Goal: Task Accomplishment & Management: Complete application form

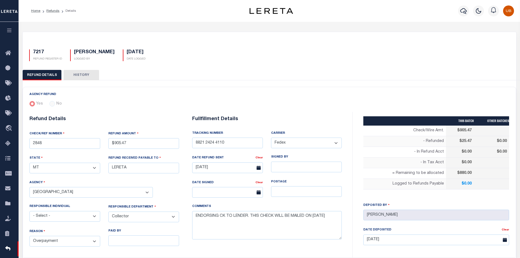
select select "MT"
select select "COL"
select select "OVP"
select select "FDX"
click at [14, 31] on button "button" at bounding box center [9, 31] width 19 height 19
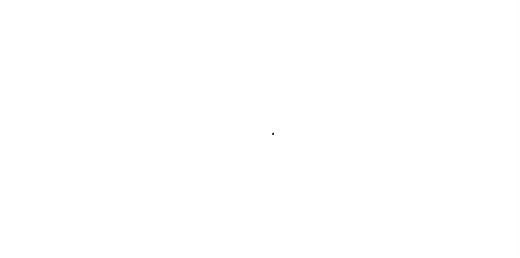
scroll to position [4, 0]
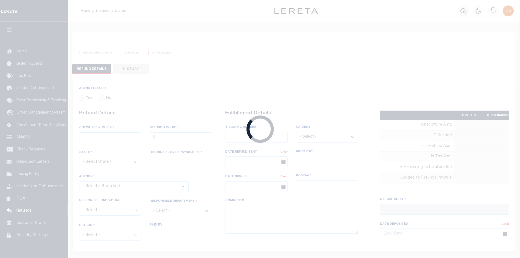
radio input "true"
type input "2848"
type input "$905.47"
select select "MT"
type input "LERETA"
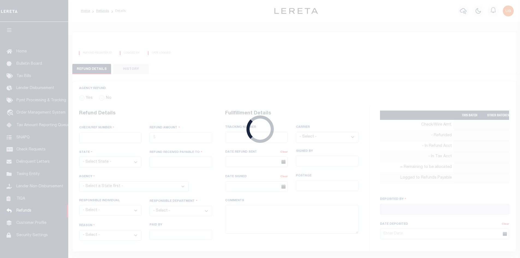
select select
select select "COL"
select select "OVP"
type input "8821 2424 4110"
select select "FDX"
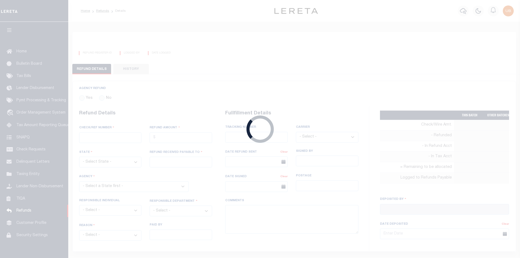
type input "[DATE]"
type textarea "ENDORSING CK TO LENDER. THIS CHECK WILL BE MAILED ON [DATE]"
type input "[PERSON_NAME]"
type input "[DATE]"
select select "3009900000"
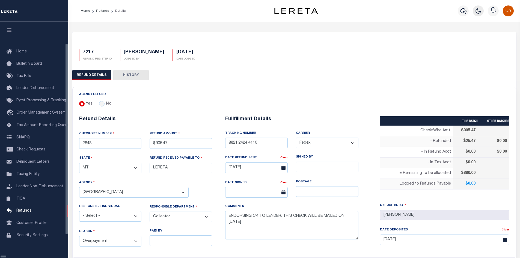
click at [475, 13] on button "button" at bounding box center [478, 10] width 11 height 11
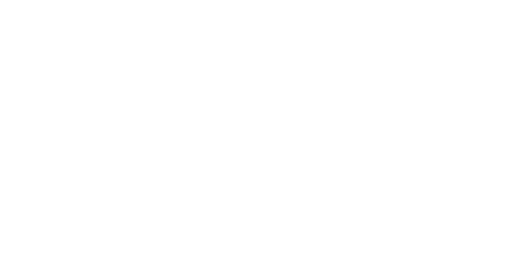
scroll to position [0, 0]
checkbox input "true"
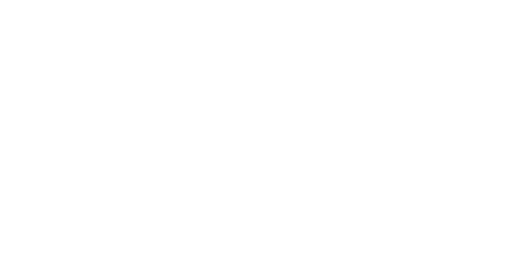
type input "$"
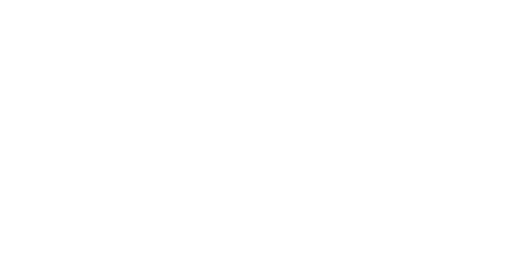
type input "$30.00"
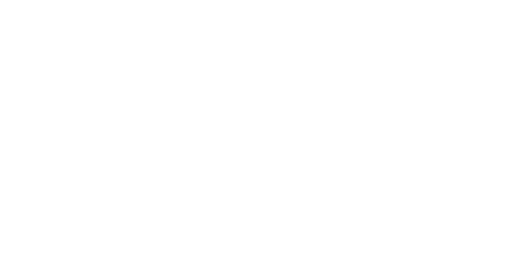
type input "$905.47"
checkbox input "true"
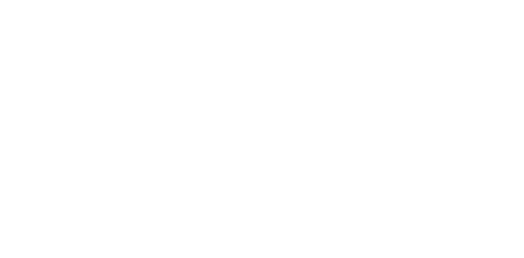
scroll to position [0, 215]
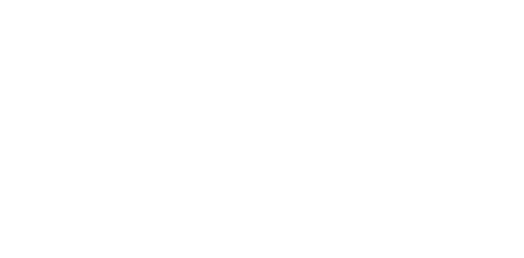
scroll to position [0, 0]
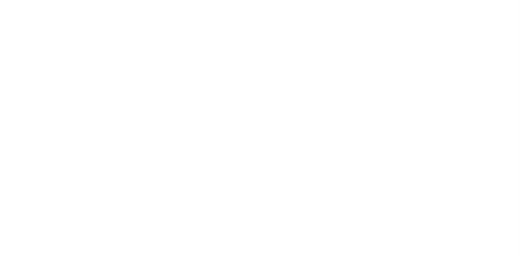
scroll to position [4, 0]
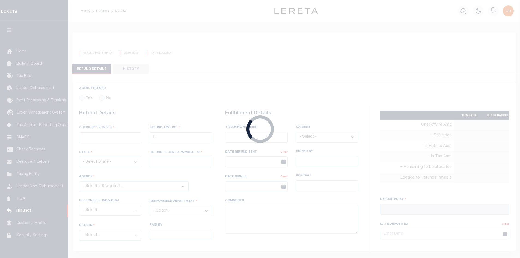
radio input "true"
type input "2848"
type input "$905.47"
select select "MT"
type input "LERETA"
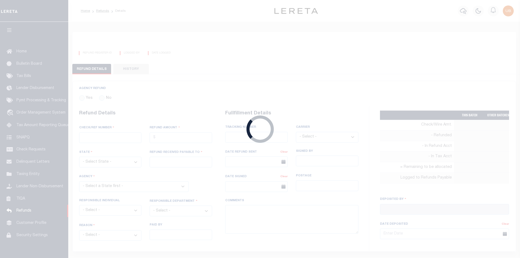
select select
select select "COL"
select select "OVP"
type input "8821 2424 4110"
select select "FDX"
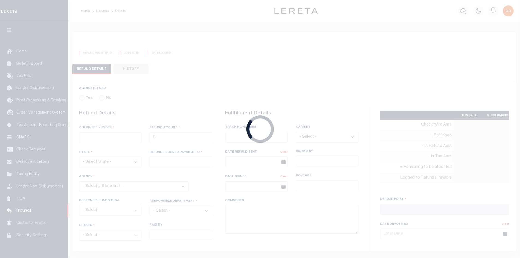
type input "[DATE]"
type textarea "ENDORSING CK TO LENDER. THIS CHECK WILL BE MAILED ON [DATE]"
type input "[PERSON_NAME]"
type input "[DATE]"
select select "3009900000"
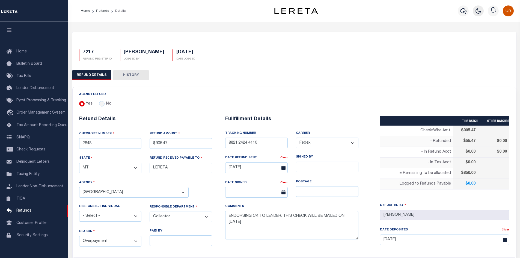
click at [477, 12] on icon "button" at bounding box center [478, 10] width 5 height 5
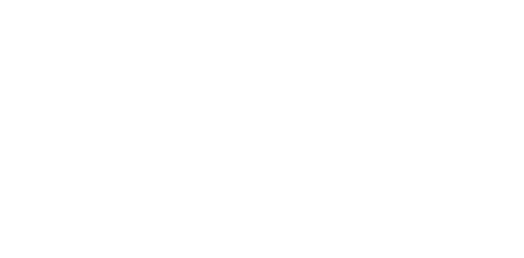
scroll to position [0, 215]
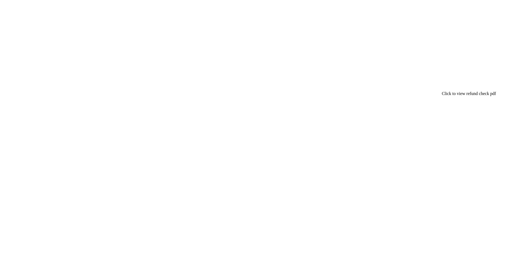
checkbox input "true"
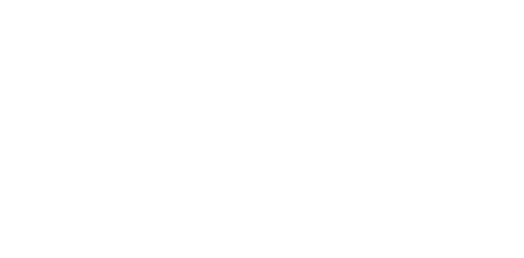
scroll to position [0, 0]
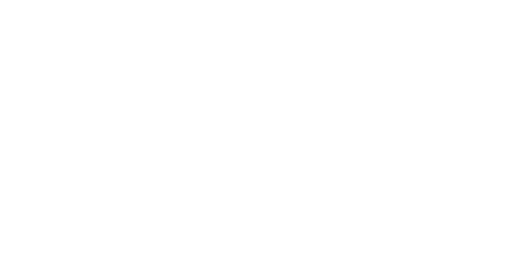
drag, startPoint x: 395, startPoint y: 207, endPoint x: 190, endPoint y: 218, distance: 204.7
drag, startPoint x: 197, startPoint y: 207, endPoint x: 85, endPoint y: 204, distance: 112.2
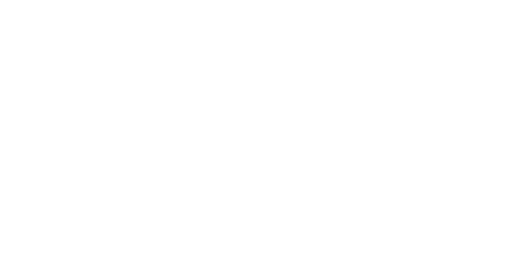
scroll to position [0, 62]
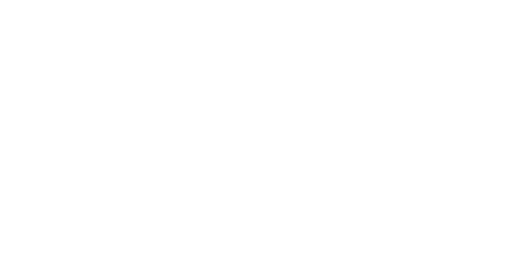
type input "$50.00"
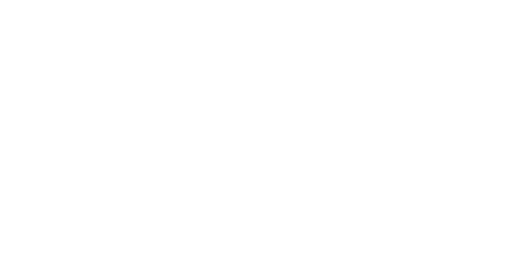
type input "$905.47"
checkbox input "false"
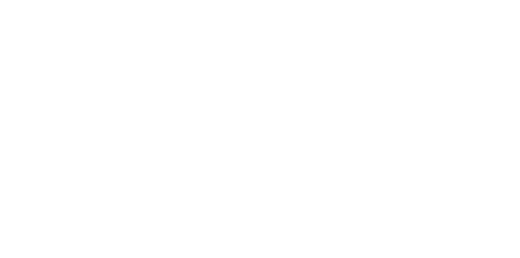
checkbox input "true"
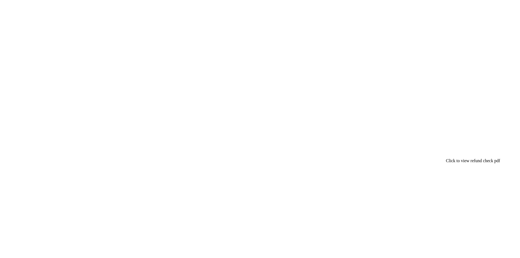
checkbox input "true"
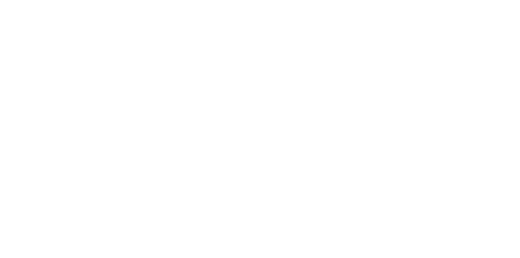
scroll to position [0, 0]
checkbox input "false"
